Goal: Task Accomplishment & Management: Use online tool/utility

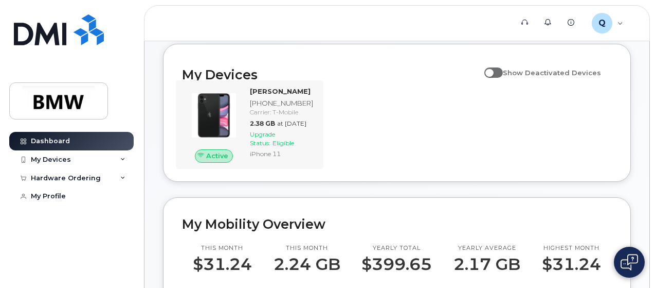
scroll to position [103, 0]
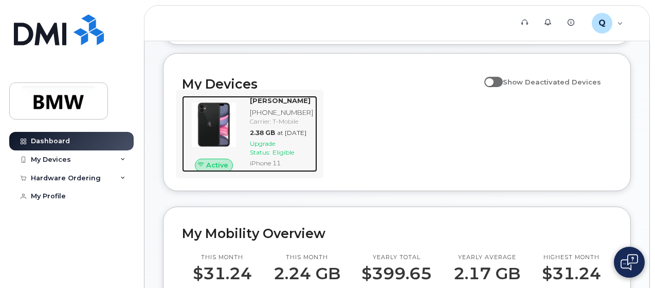
click at [288, 126] on div "Carrier: T-Mobile" at bounding box center [281, 121] width 63 height 9
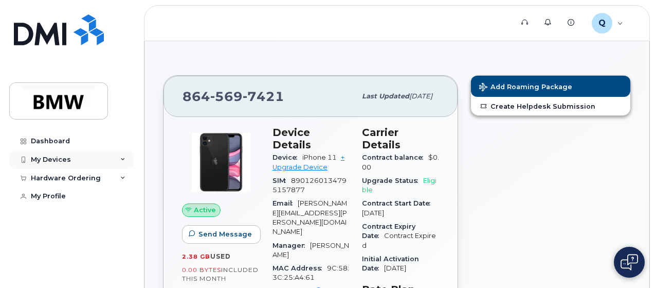
click at [113, 157] on div "My Devices" at bounding box center [71, 159] width 124 height 19
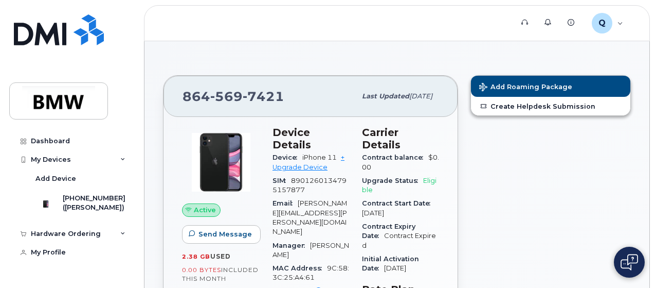
click at [120, 234] on div "Hardware Ordering" at bounding box center [71, 233] width 124 height 19
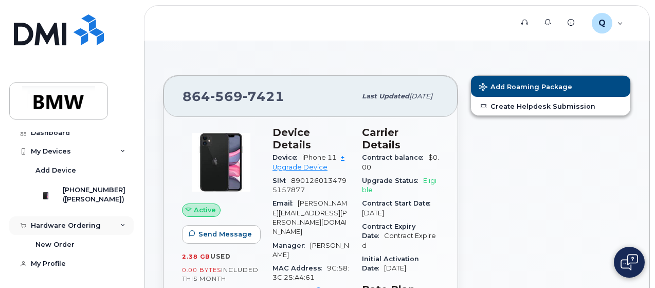
scroll to position [13, 0]
click at [72, 241] on div "New Order" at bounding box center [54, 244] width 39 height 9
